Goal: Task Accomplishment & Management: Complete application form

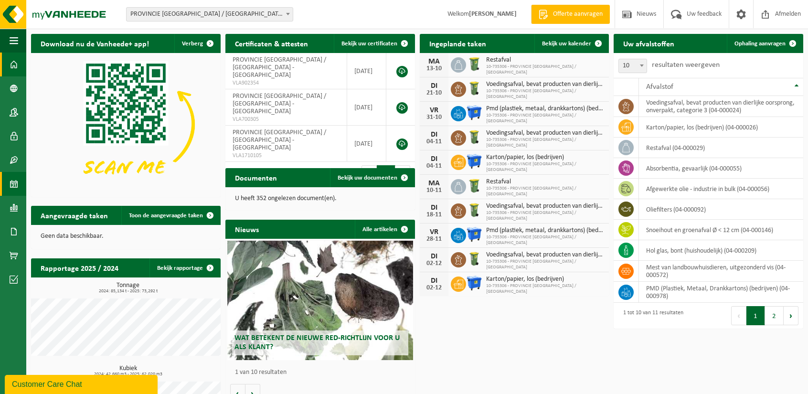
click at [14, 184] on span at bounding box center [14, 184] width 9 height 24
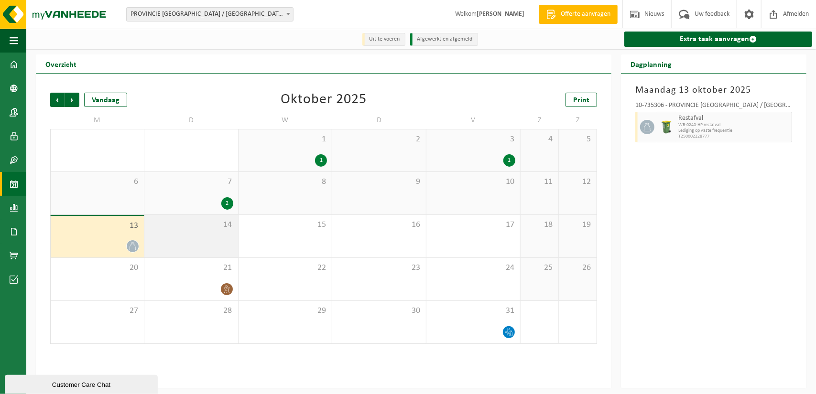
click at [216, 231] on div "14" at bounding box center [191, 236] width 94 height 43
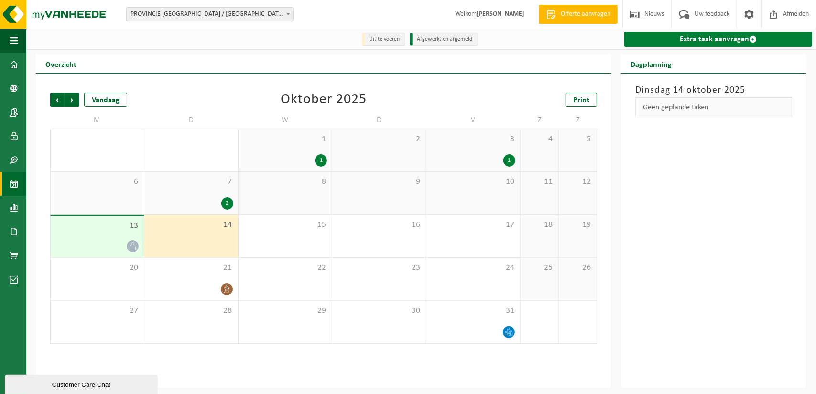
click at [684, 41] on link "Extra taak aanvragen" at bounding box center [718, 39] width 188 height 15
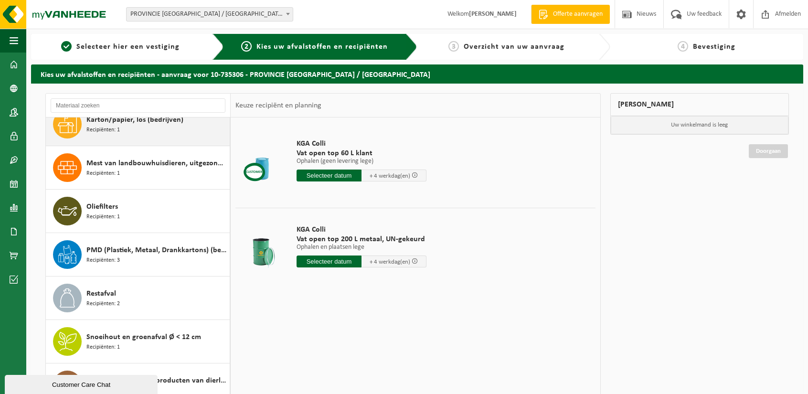
scroll to position [71, 0]
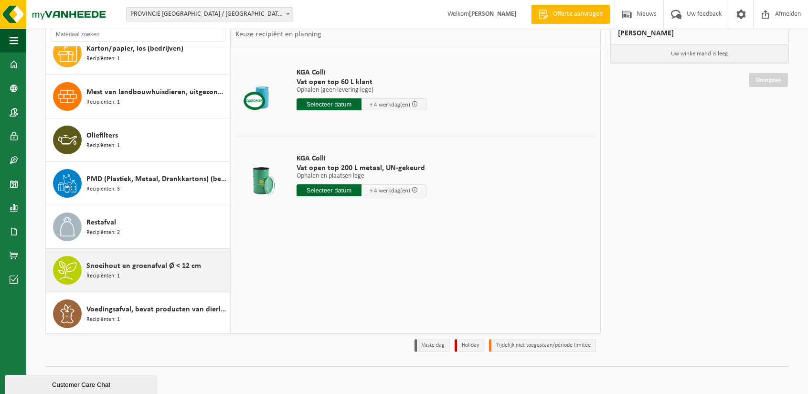
click at [138, 282] on div "Snoeihout en groenafval Ø < 12 cm Recipiënten: 1" at bounding box center [156, 270] width 141 height 29
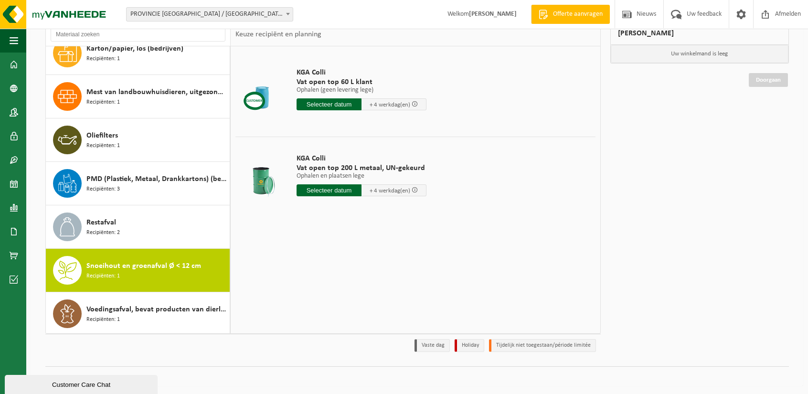
click at [138, 282] on div "Snoeihout en groenafval Ø < 12 cm Recipiënten: 1" at bounding box center [156, 270] width 141 height 29
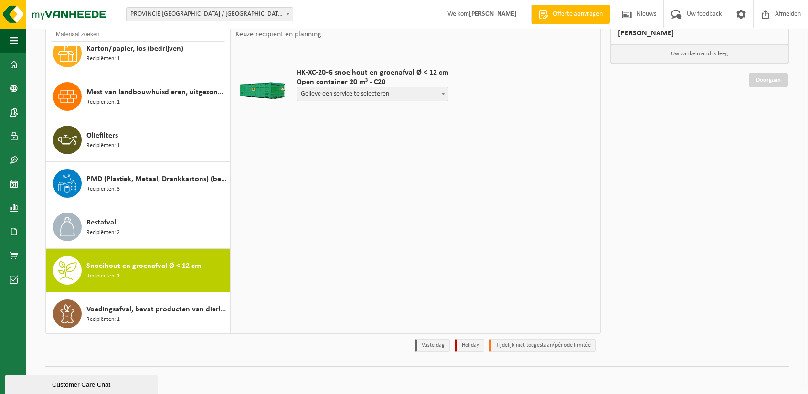
click at [342, 93] on span "Gelieve een service te selecteren" at bounding box center [372, 93] width 151 height 13
select select "P2PL-VEL-078136_HK-XC-20-GN-00_04-000146_46"
click at [335, 109] on input "text" at bounding box center [335, 112] width 76 height 12
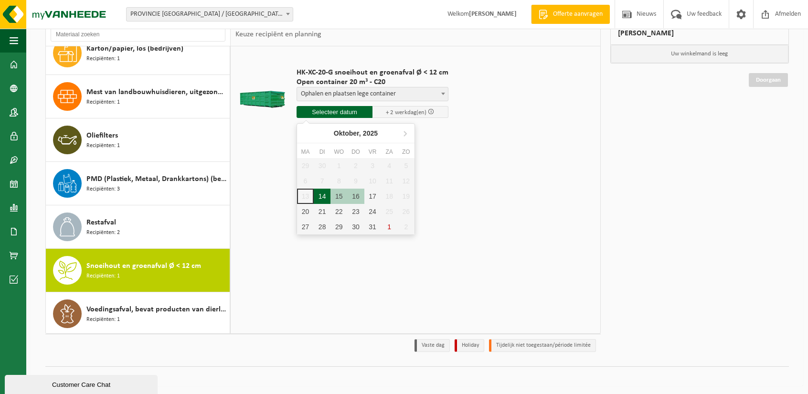
click at [316, 200] on div "14" at bounding box center [322, 196] width 17 height 15
type input "Van 2025-10-14"
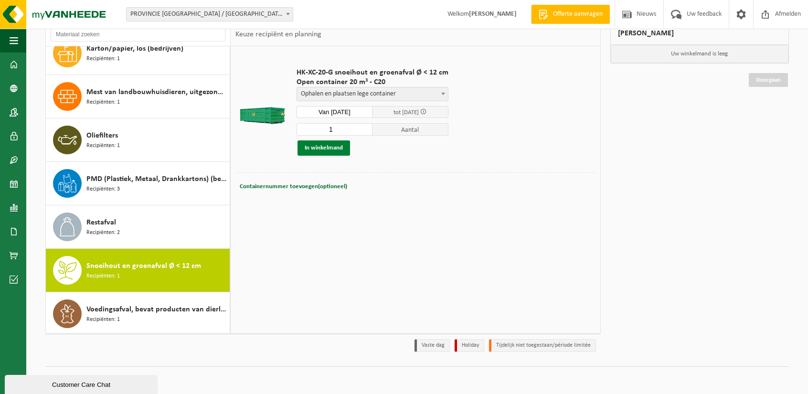
click at [323, 148] on button "In winkelmand" at bounding box center [324, 147] width 53 height 15
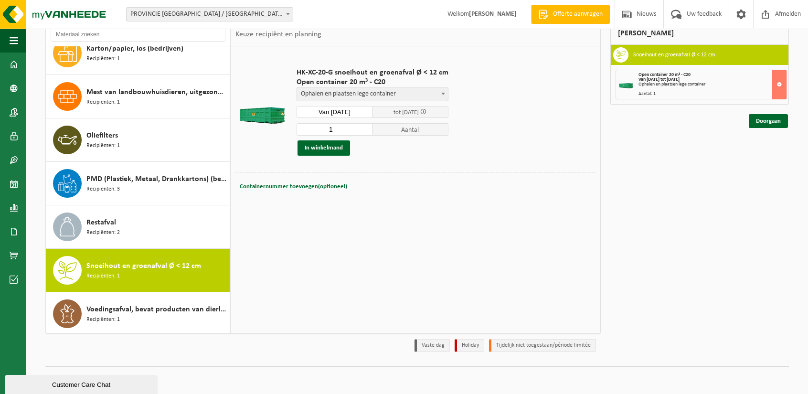
click at [431, 91] on span "Ophalen en plaatsen lege container" at bounding box center [372, 93] width 151 height 13
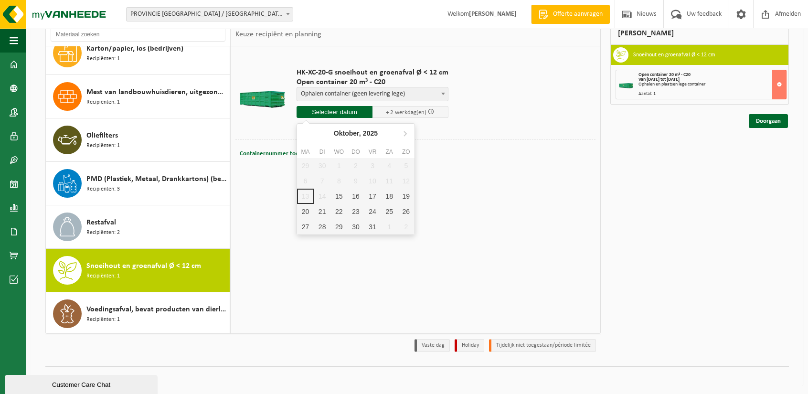
click at [342, 112] on input "text" at bounding box center [335, 112] width 76 height 12
click at [662, 74] on span "Open container 20 m³ - C20" at bounding box center [665, 74] width 52 height 5
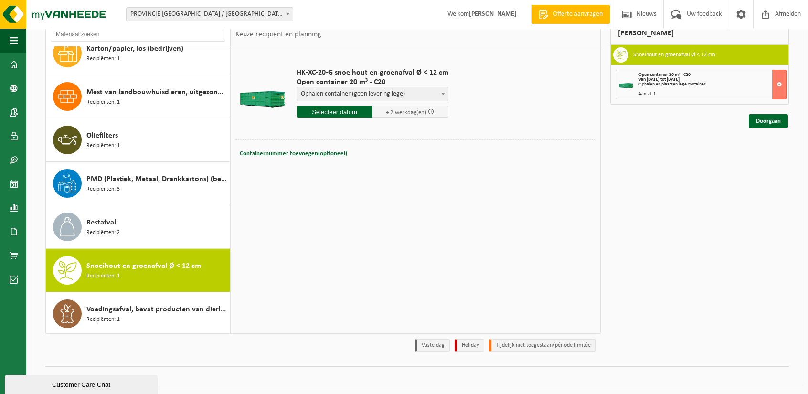
click at [676, 80] on strong "Van 2025-10-14 tot 2025-10-16" at bounding box center [659, 79] width 41 height 5
click at [784, 84] on button at bounding box center [780, 85] width 14 height 30
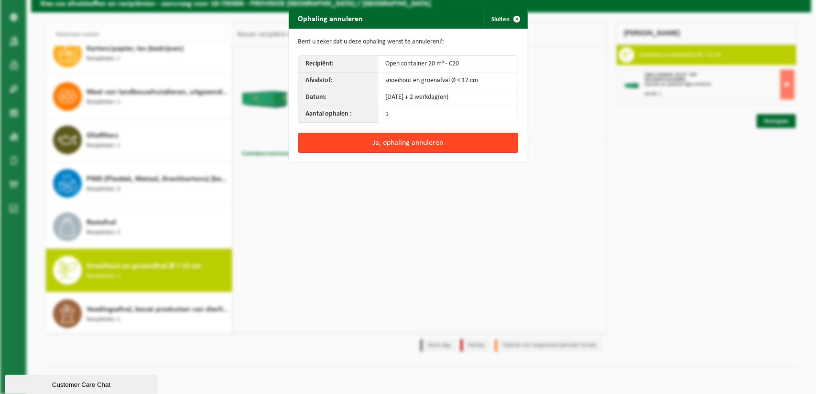
click at [403, 140] on button "Ja, ophaling annuleren" at bounding box center [408, 143] width 220 height 20
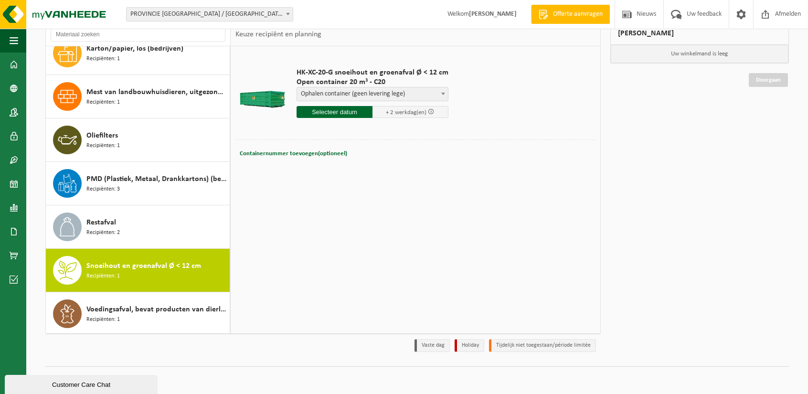
click at [355, 95] on span "Ophalen container (geen levering lege)" at bounding box center [372, 93] width 151 height 13
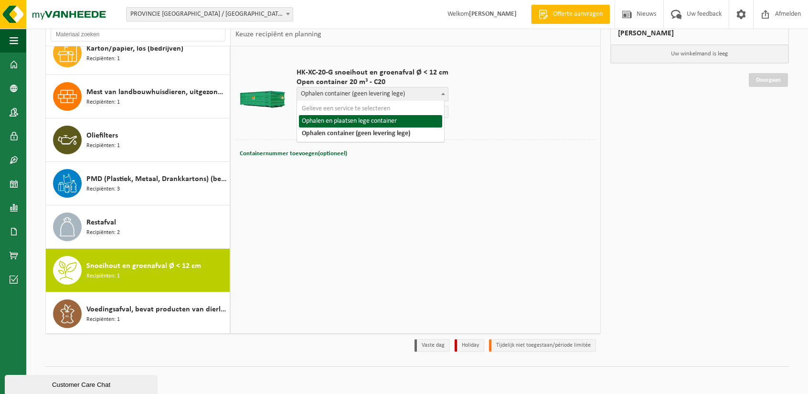
select select "P2PL-VEL-078136_HK-XC-20-GN-00_04-000146_46"
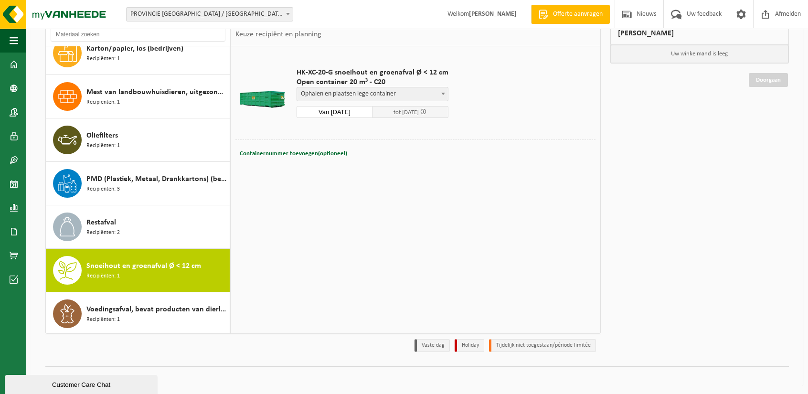
click at [111, 268] on span "Snoeihout en groenafval Ø < 12 cm" at bounding box center [143, 265] width 115 height 11
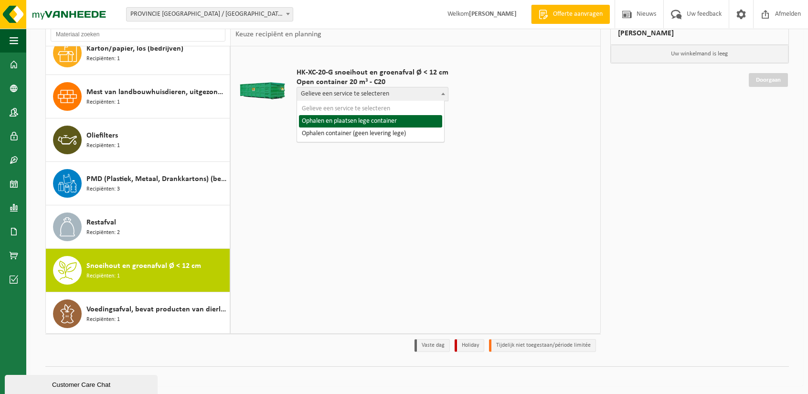
click at [348, 94] on span "Gelieve een service te selecteren" at bounding box center [372, 93] width 151 height 13
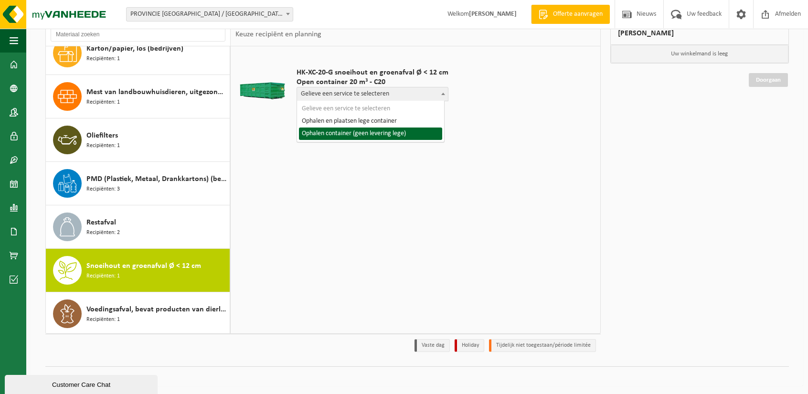
select select "P2PL-VEL-078136_HK-XC-20-GN-00_04-000146_72"
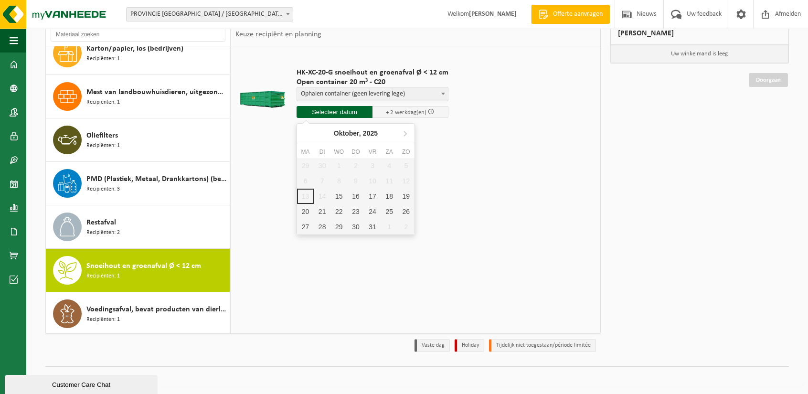
click at [339, 108] on input "text" at bounding box center [335, 112] width 76 height 12
click at [337, 198] on div "15" at bounding box center [339, 196] width 17 height 15
type input "Van 2025-10-15"
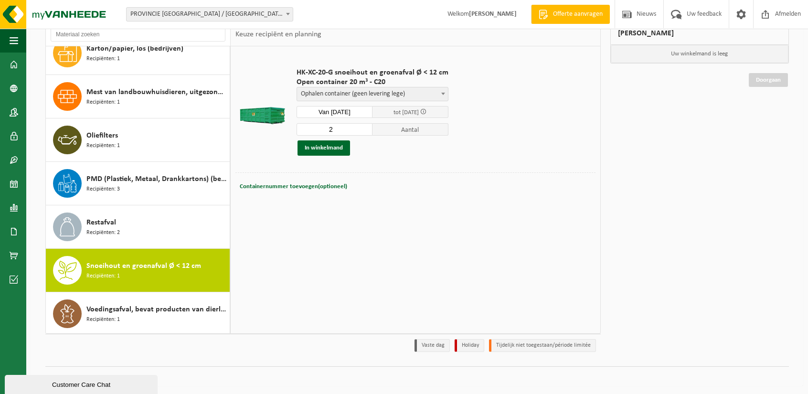
type input "2"
click at [364, 126] on input "2" at bounding box center [335, 129] width 76 height 12
click at [327, 149] on button "In winkelmand" at bounding box center [324, 147] width 53 height 15
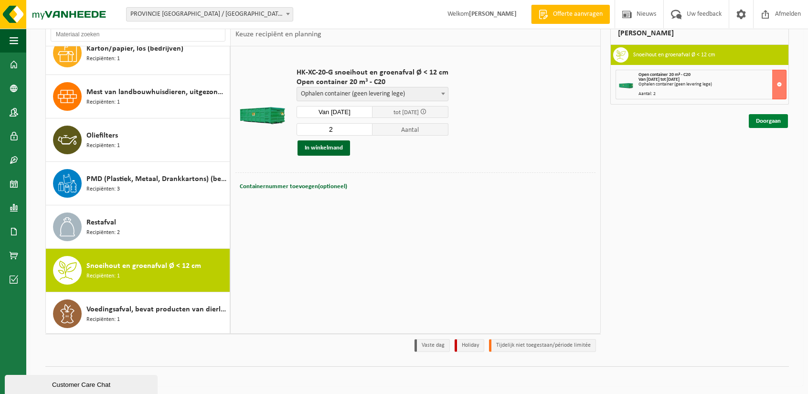
click at [767, 123] on link "Doorgaan" at bounding box center [768, 121] width 39 height 14
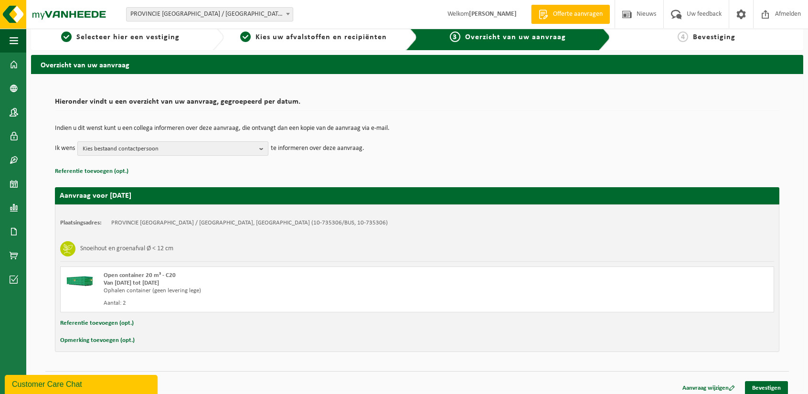
scroll to position [14, 0]
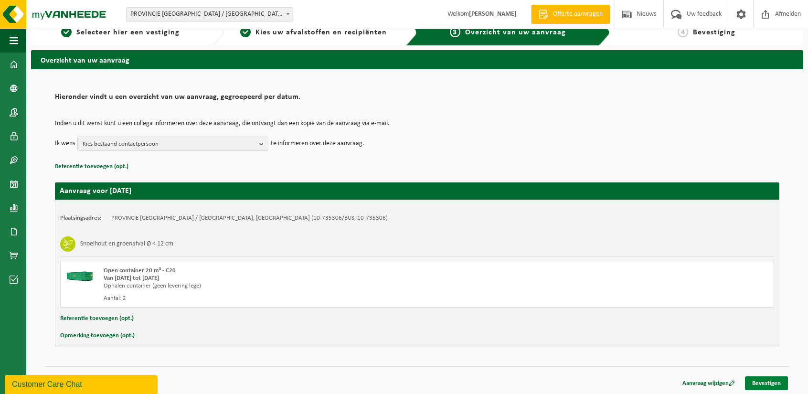
click at [769, 384] on link "Bevestigen" at bounding box center [766, 384] width 43 height 14
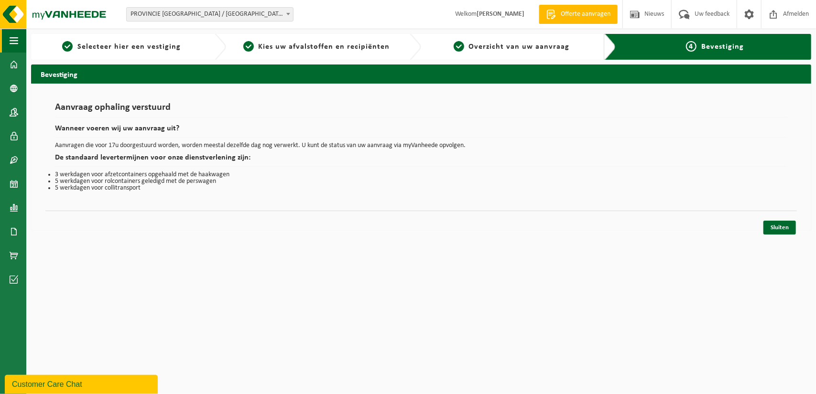
click at [10, 41] on span "button" at bounding box center [14, 41] width 9 height 24
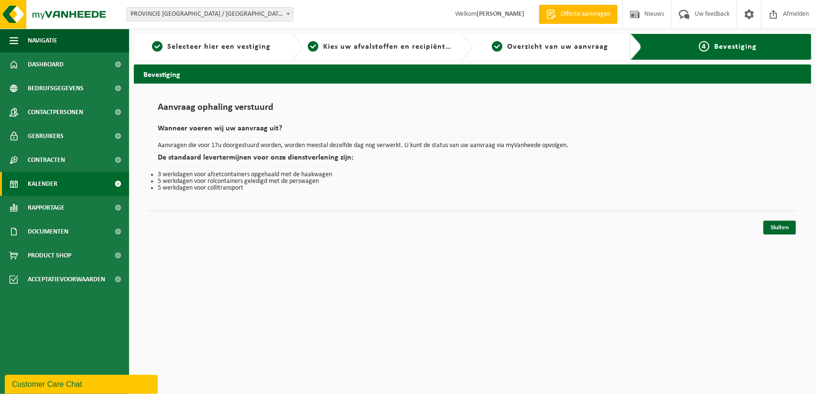
click at [36, 187] on span "Kalender" at bounding box center [43, 184] width 30 height 24
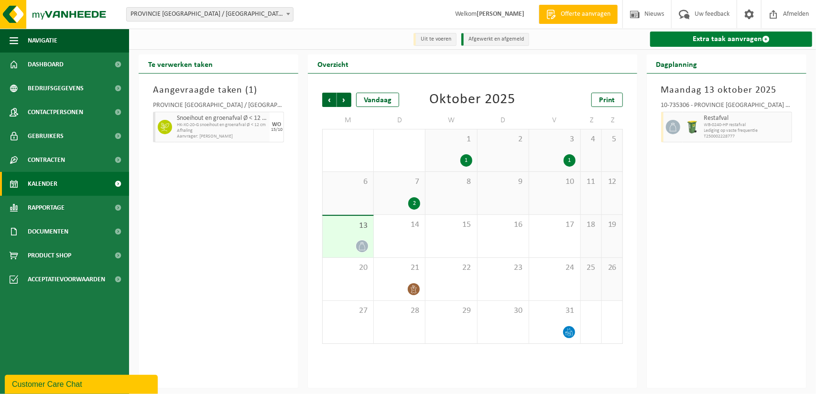
click at [730, 39] on link "Extra taak aanvragen" at bounding box center [731, 39] width 162 height 15
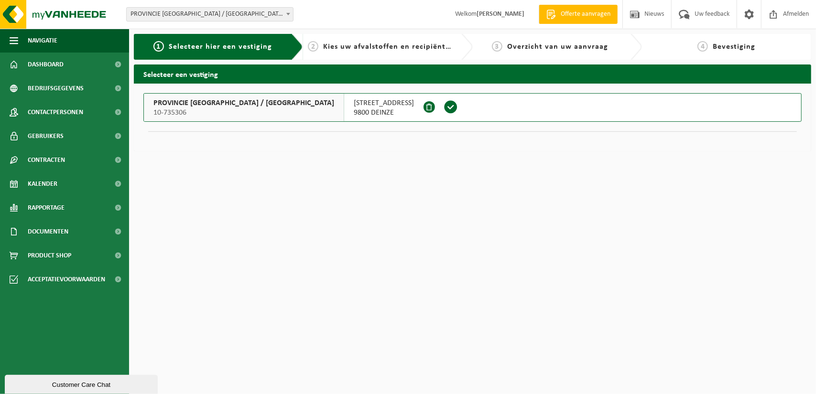
click at [423, 114] on div at bounding box center [430, 108] width 14 height 28
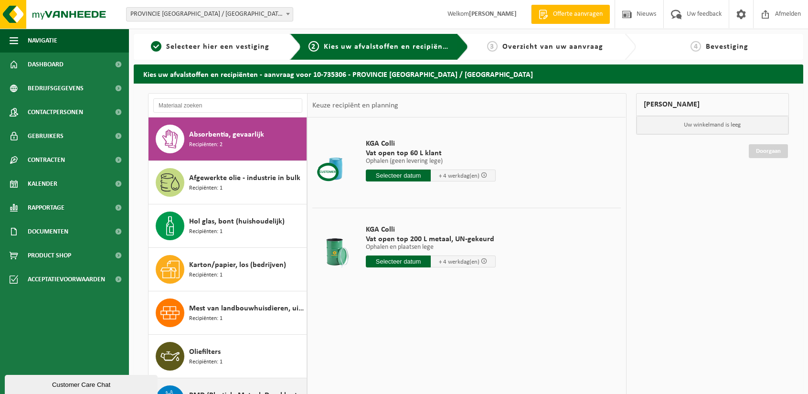
scroll to position [145, 0]
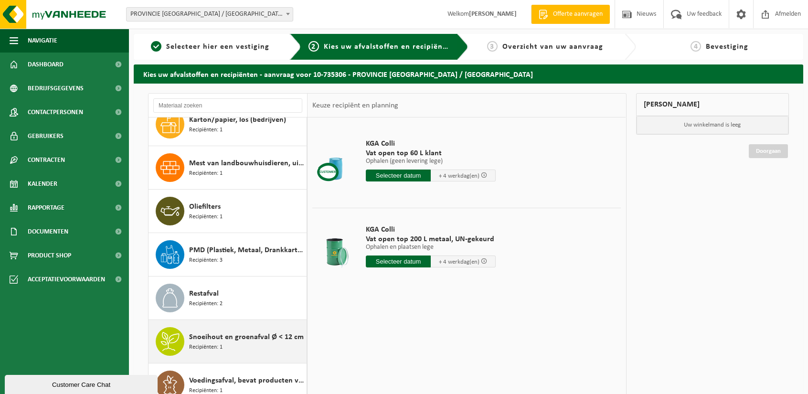
click at [191, 340] on span "Snoeihout en groenafval Ø < 12 cm" at bounding box center [246, 337] width 115 height 11
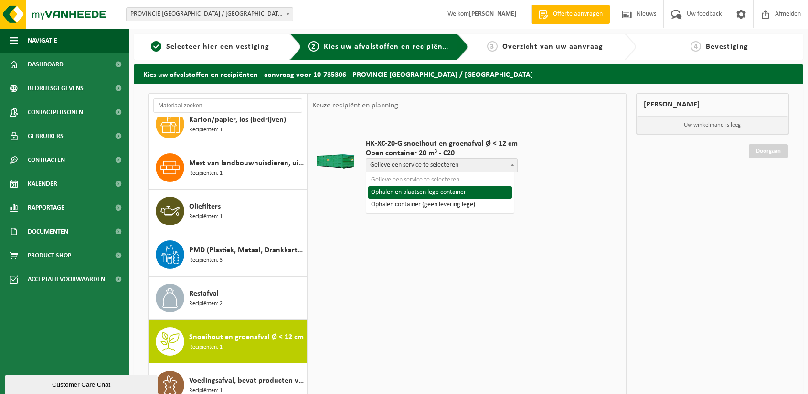
click at [412, 164] on span "Gelieve een service te selecteren" at bounding box center [441, 165] width 151 height 13
select select "P2PL-VEL-078136_HK-XC-20-GN-00_04-000146_46"
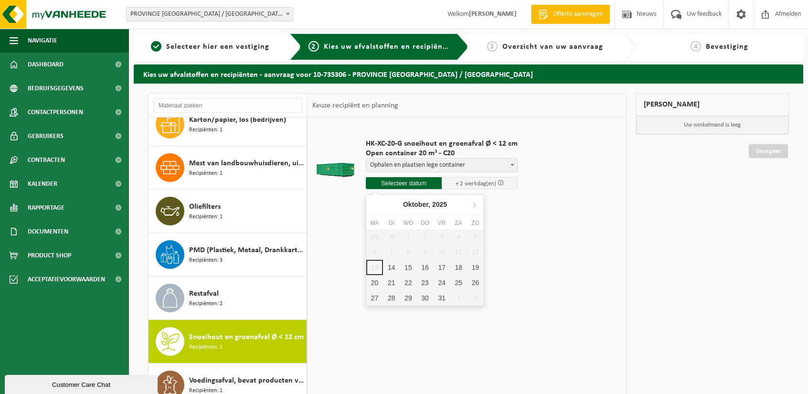
click at [396, 183] on input "text" at bounding box center [404, 183] width 76 height 12
click at [738, 204] on div "Mijn winkelmand Uw winkelmand is leeg Doorgaan" at bounding box center [713, 260] width 163 height 335
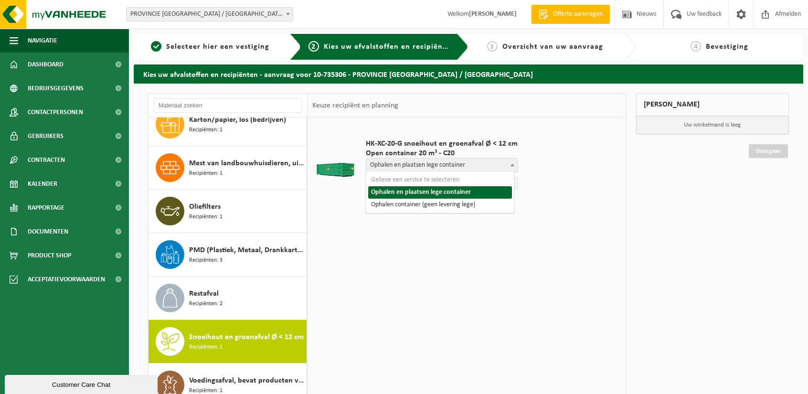
click at [454, 162] on span "Ophalen en plaatsen lege container" at bounding box center [441, 165] width 151 height 13
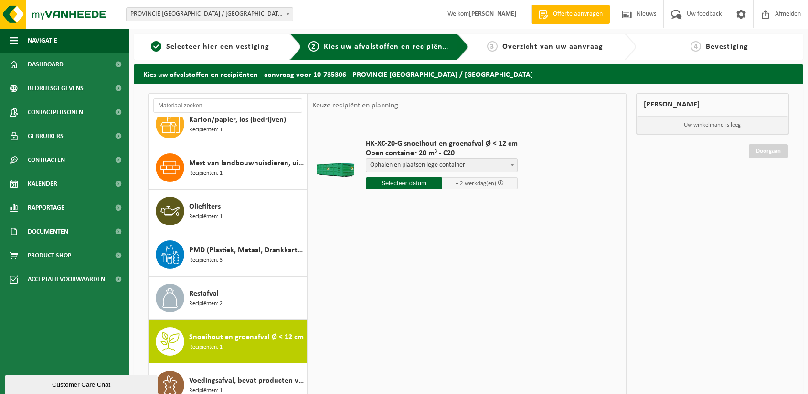
click at [454, 162] on span "Ophalen en plaatsen lege container" at bounding box center [441, 165] width 151 height 13
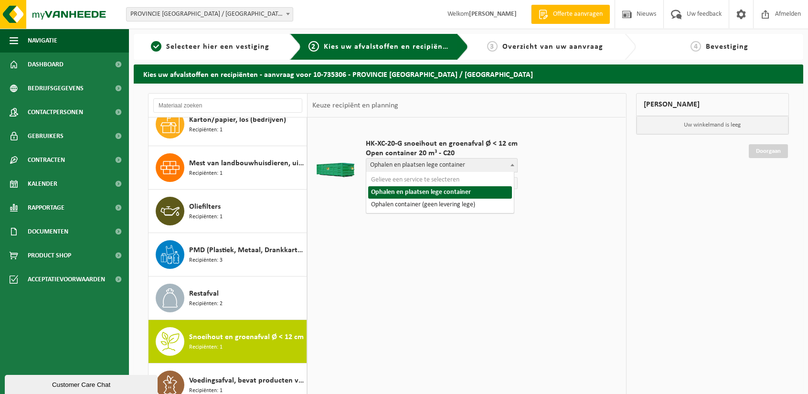
click at [454, 162] on span "Ophalen en plaatsen lege container" at bounding box center [441, 165] width 151 height 13
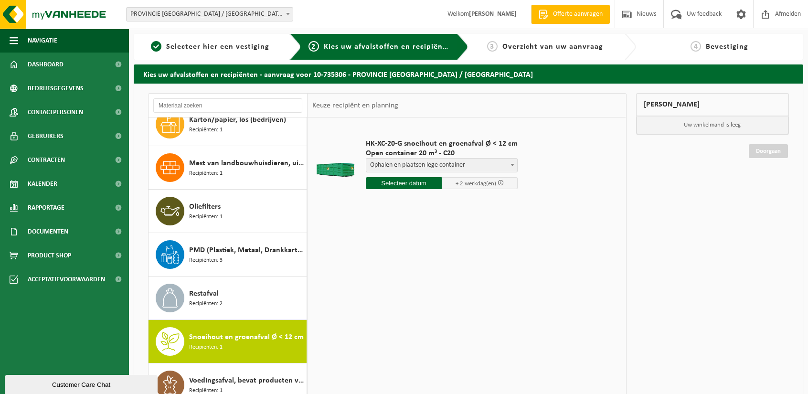
click at [454, 162] on span "Ophalen en plaatsen lege container" at bounding box center [441, 165] width 151 height 13
click at [410, 182] on input "text" at bounding box center [404, 183] width 76 height 12
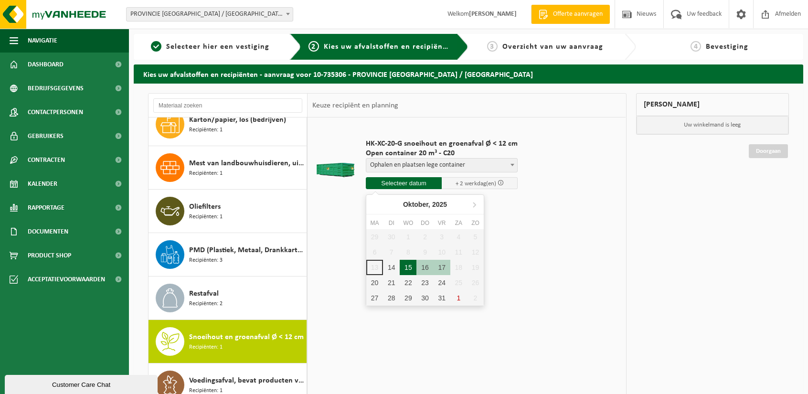
click at [407, 265] on div "15" at bounding box center [408, 267] width 17 height 15
type input "Van 2025-10-15"
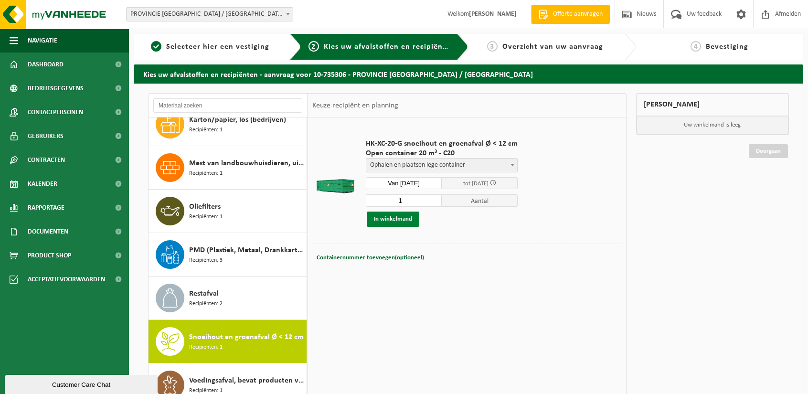
click at [406, 216] on button "In winkelmand" at bounding box center [393, 219] width 53 height 15
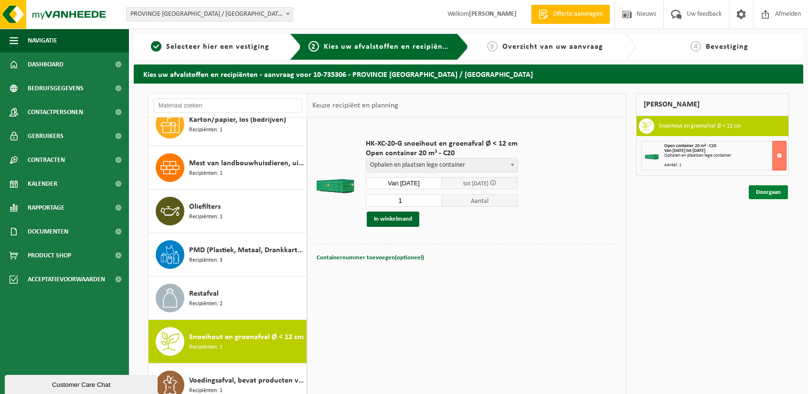
click at [764, 193] on link "Doorgaan" at bounding box center [768, 192] width 39 height 14
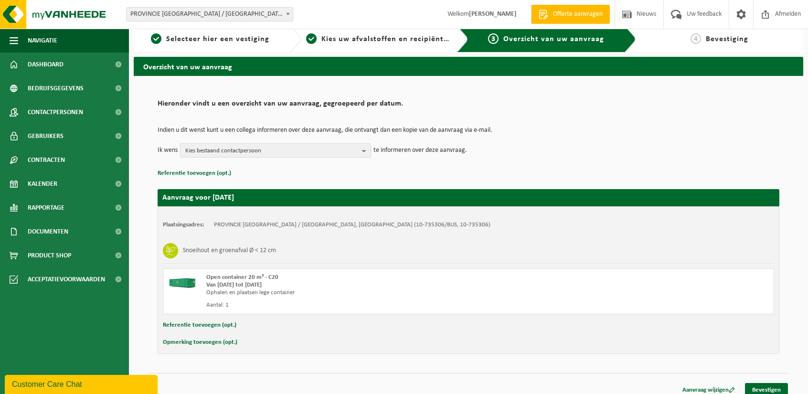
scroll to position [14, 0]
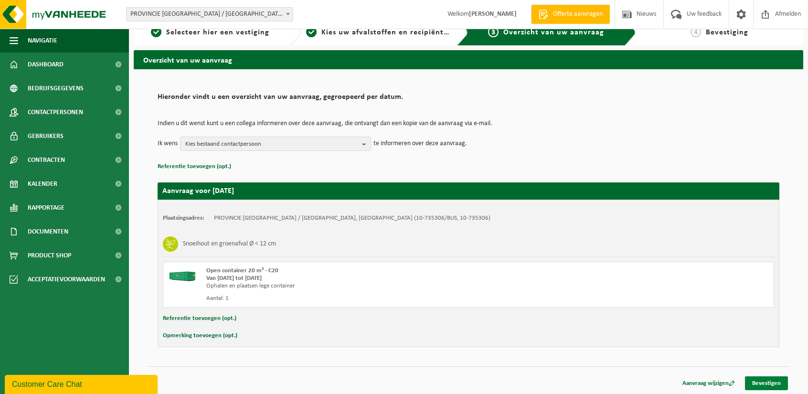
click at [781, 380] on link "Bevestigen" at bounding box center [766, 384] width 43 height 14
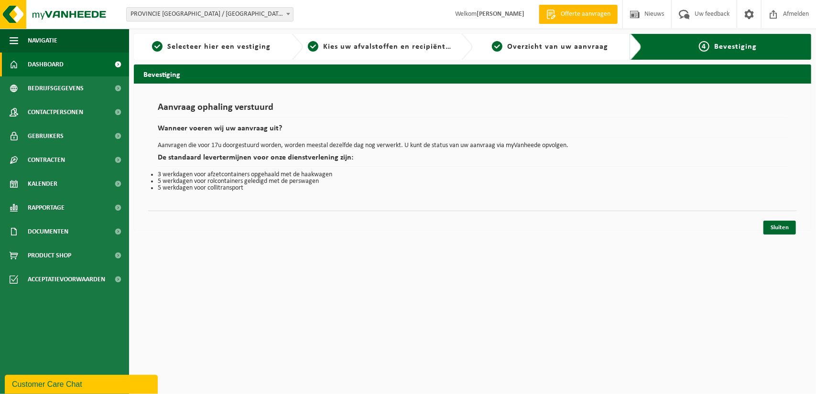
click at [45, 70] on span "Dashboard" at bounding box center [46, 65] width 36 height 24
